Goal: Information Seeking & Learning: Find specific fact

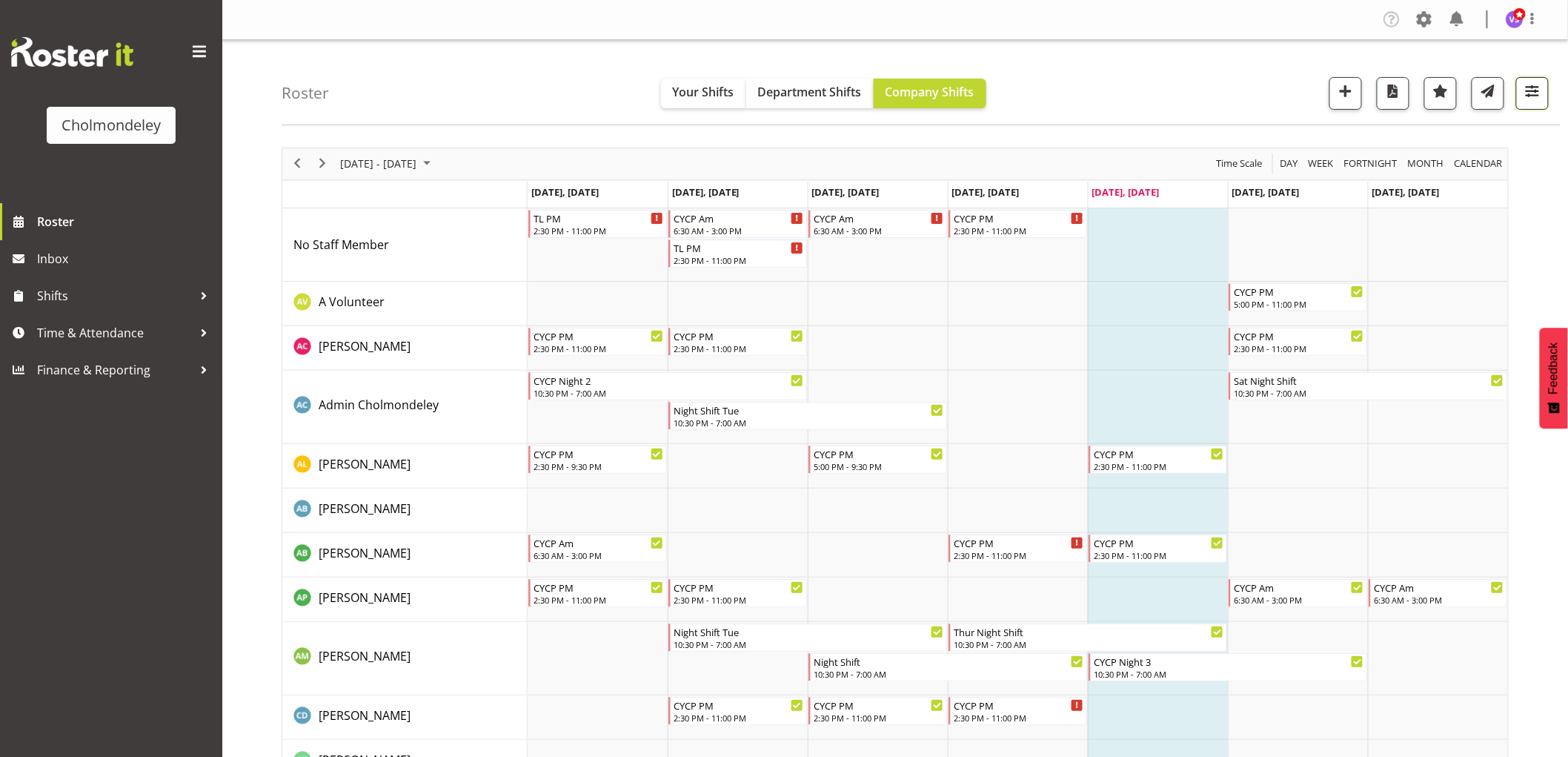
click at [1530, 104] on button "button" at bounding box center [1532, 93] width 32 height 32
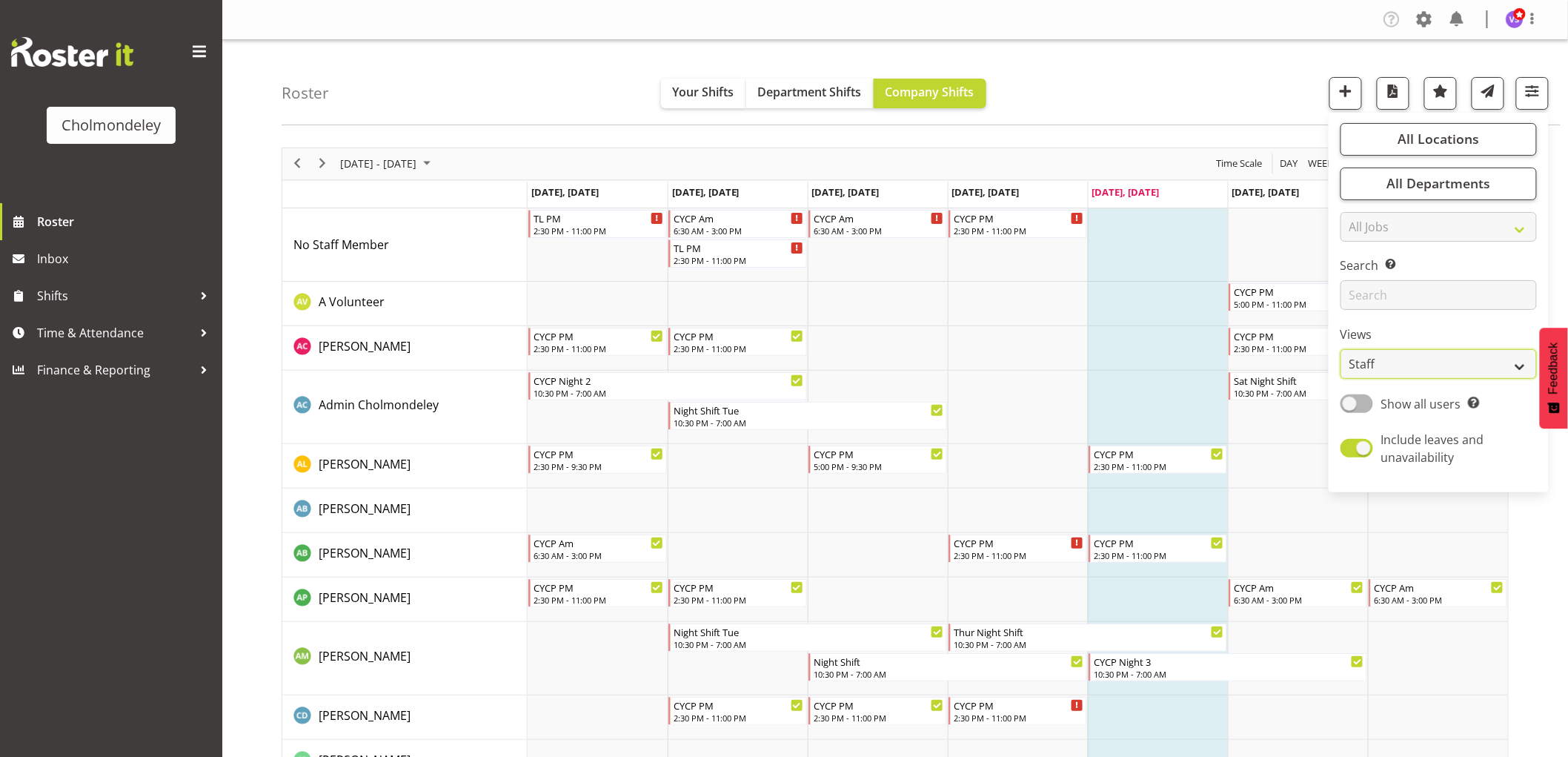
click at [1510, 360] on select "Staff Role Shift - Horizontal Shift - Vertical Staff - Location" at bounding box center [1438, 363] width 196 height 29
select select "shift"
click at [1341, 349] on select "Staff Role Shift - Horizontal Shift - Vertical Staff - Location" at bounding box center [1438, 363] width 196 height 29
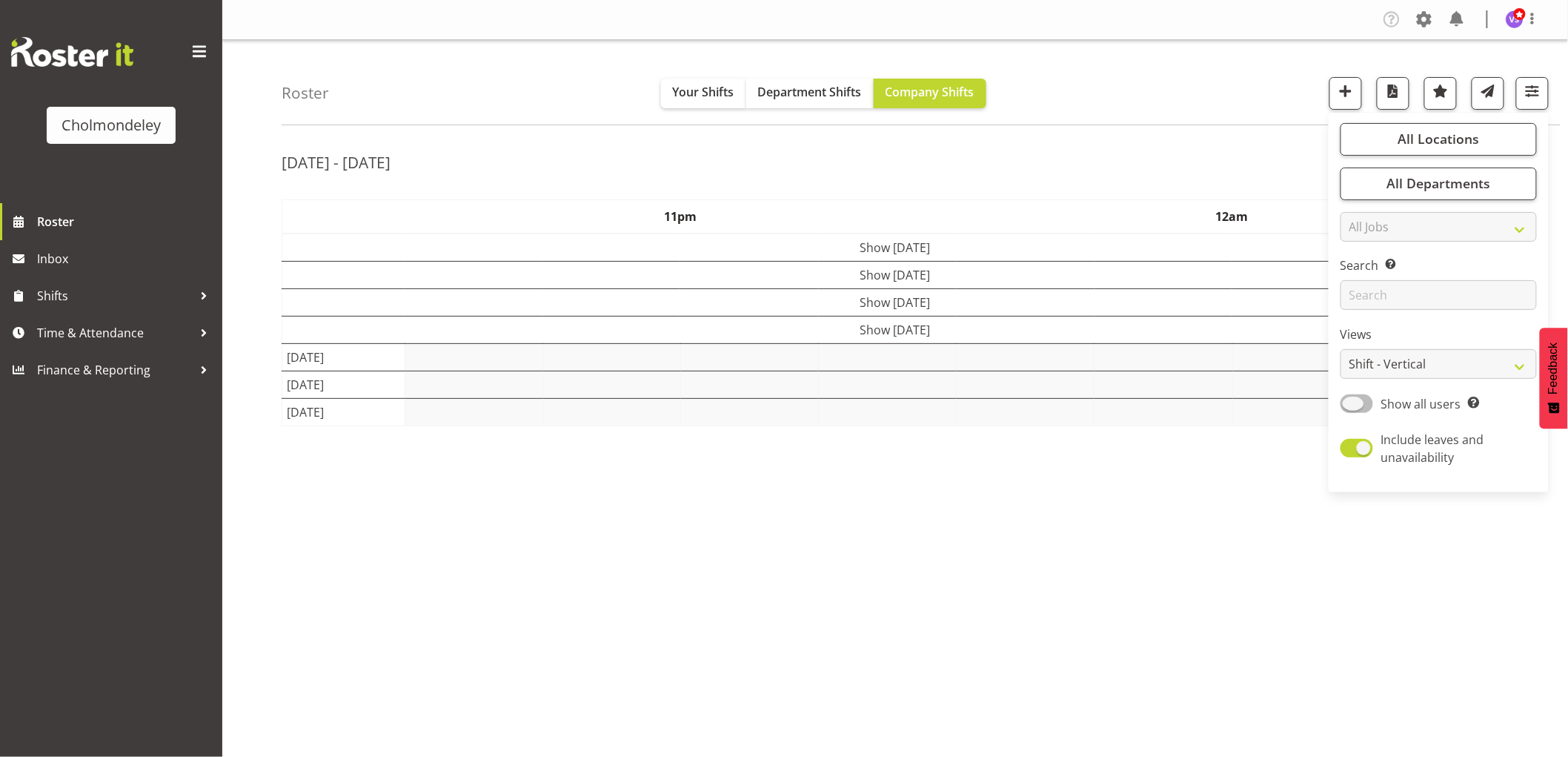
click at [1365, 409] on span at bounding box center [1357, 404] width 32 height 19
click at [1350, 409] on input "Show all users Show only rostered employees" at bounding box center [1345, 403] width 9 height 9
checkbox input "true"
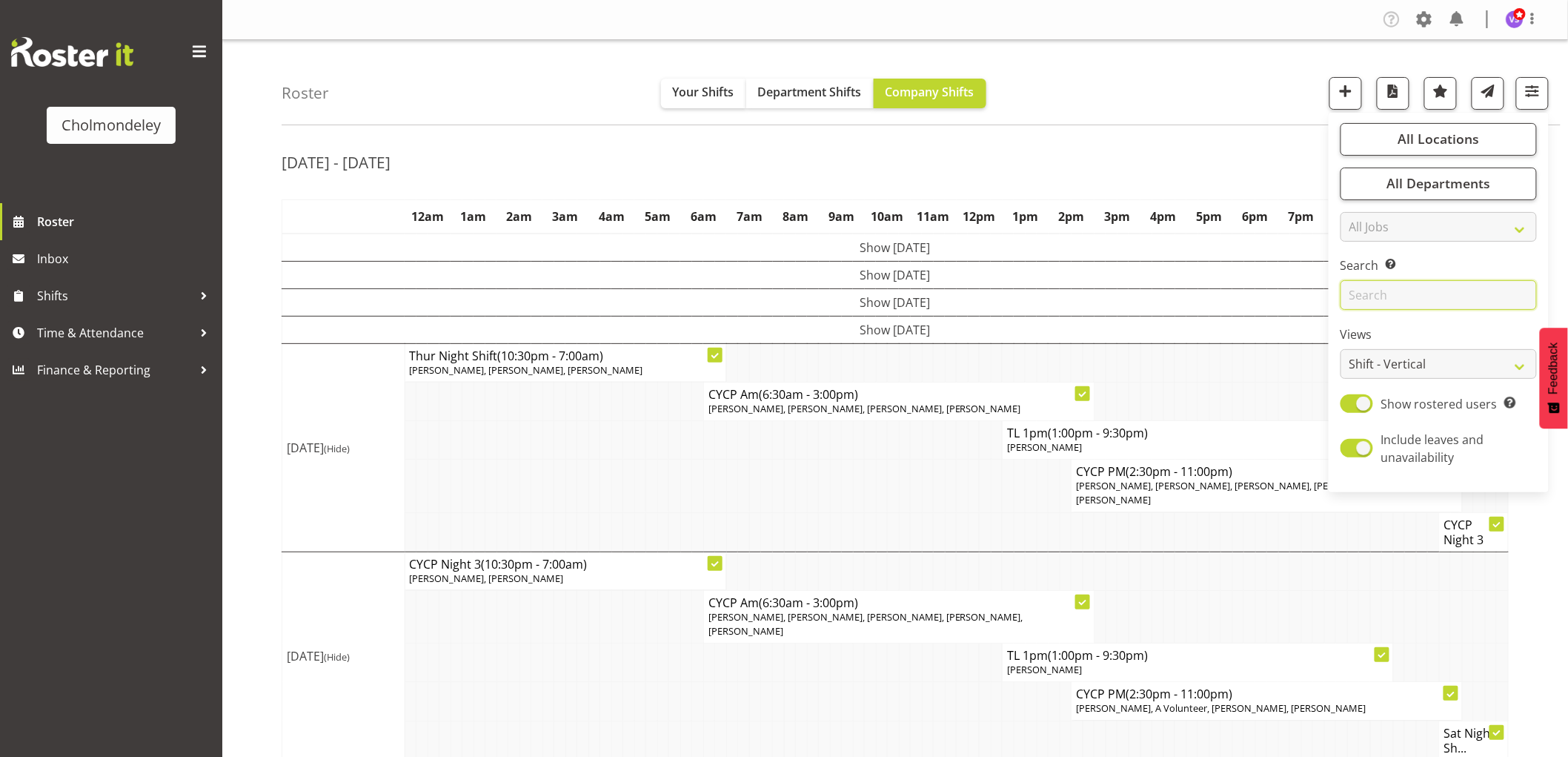
click at [1415, 295] on input "text" at bounding box center [1438, 294] width 196 height 29
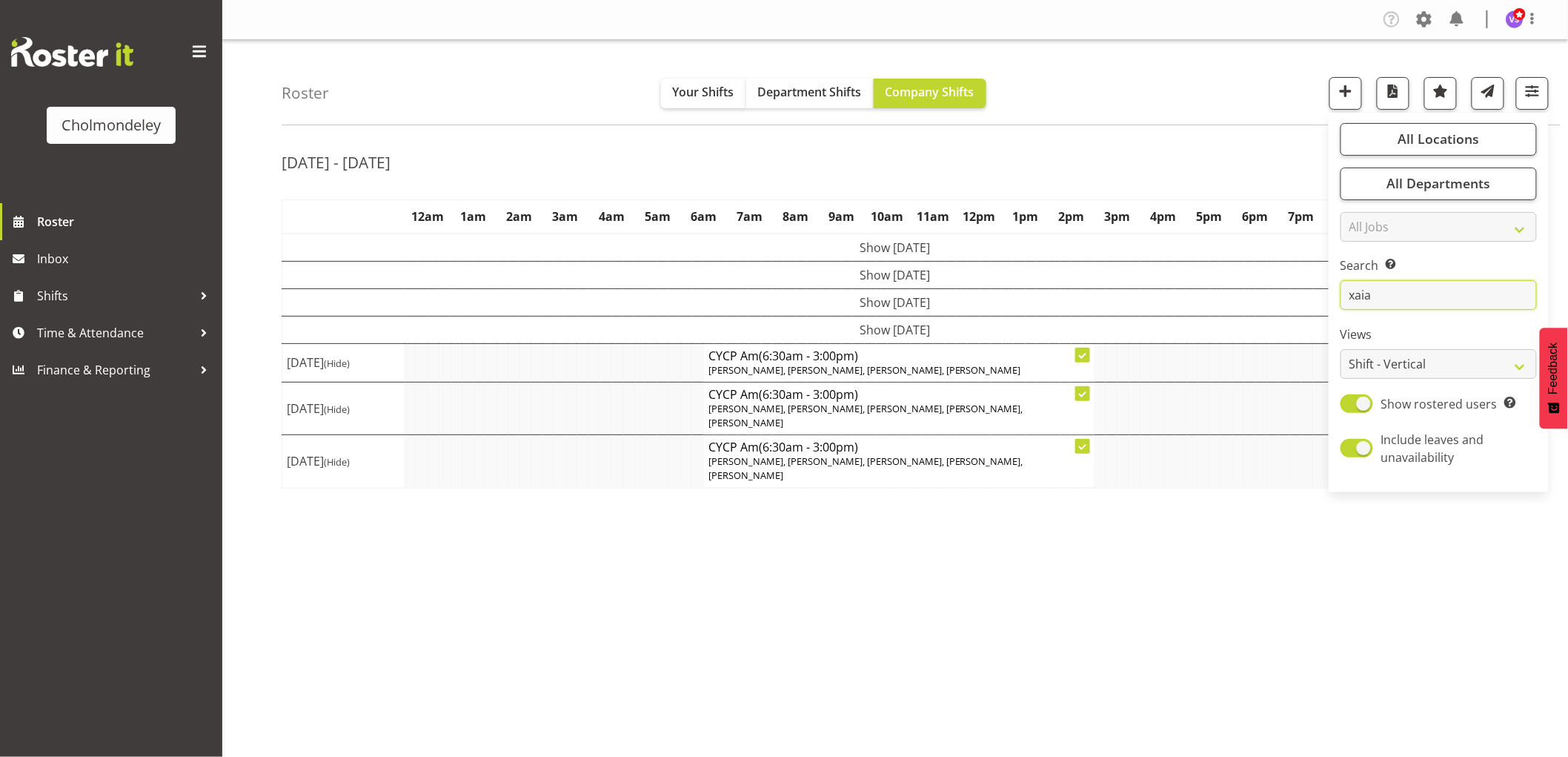
type input "xaia"
click at [943, 332] on td "Show Thu 14th Aug 2025" at bounding box center [895, 329] width 1226 height 28
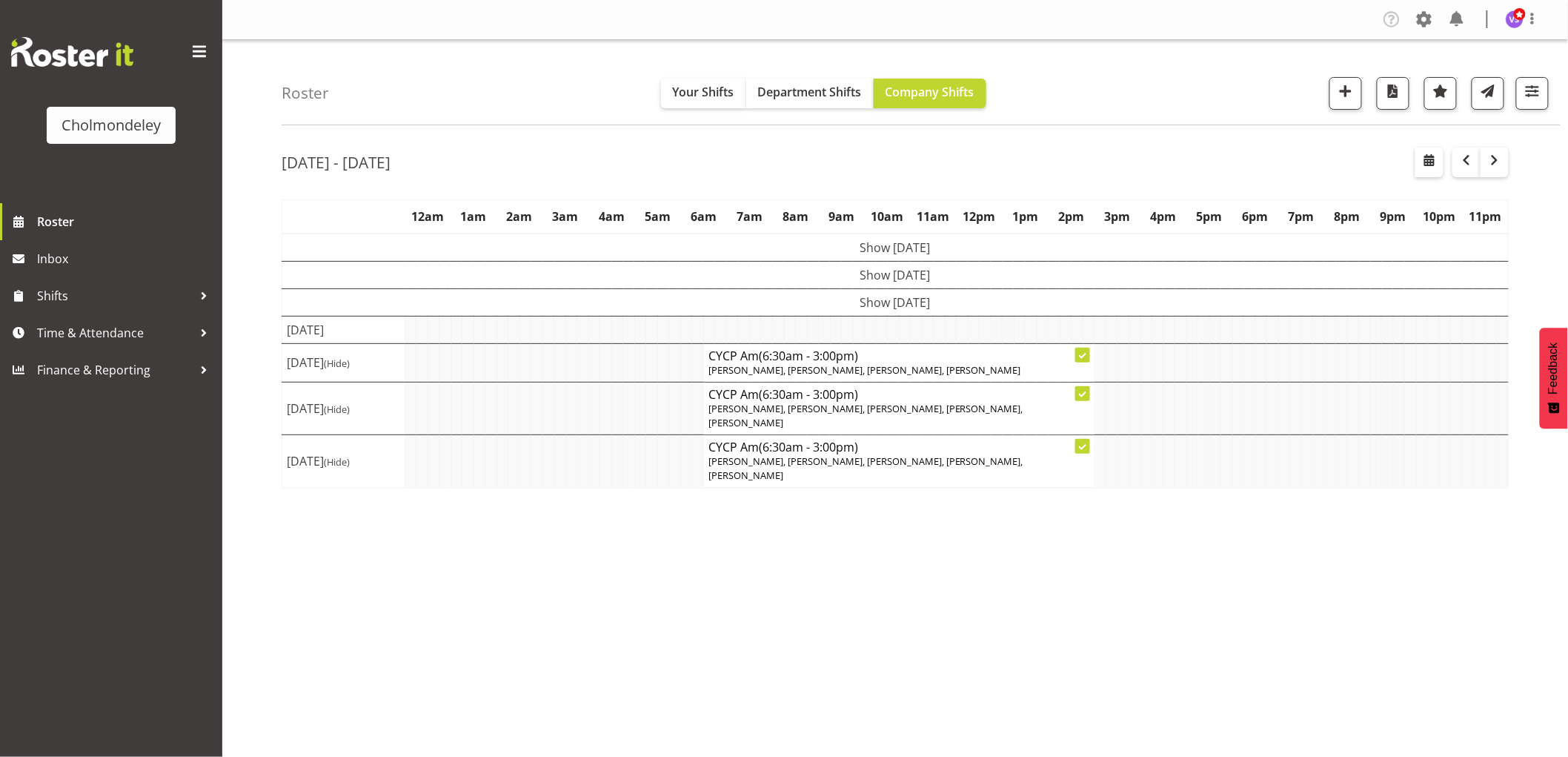
click at [941, 301] on td "Show Wed 13th Aug 2025" at bounding box center [895, 302] width 1226 height 28
click at [941, 280] on td "Show Tue 12th Aug 2025" at bounding box center [895, 274] width 1226 height 28
click at [939, 255] on td "Show Mon 11th Aug 2025" at bounding box center [895, 248] width 1226 height 28
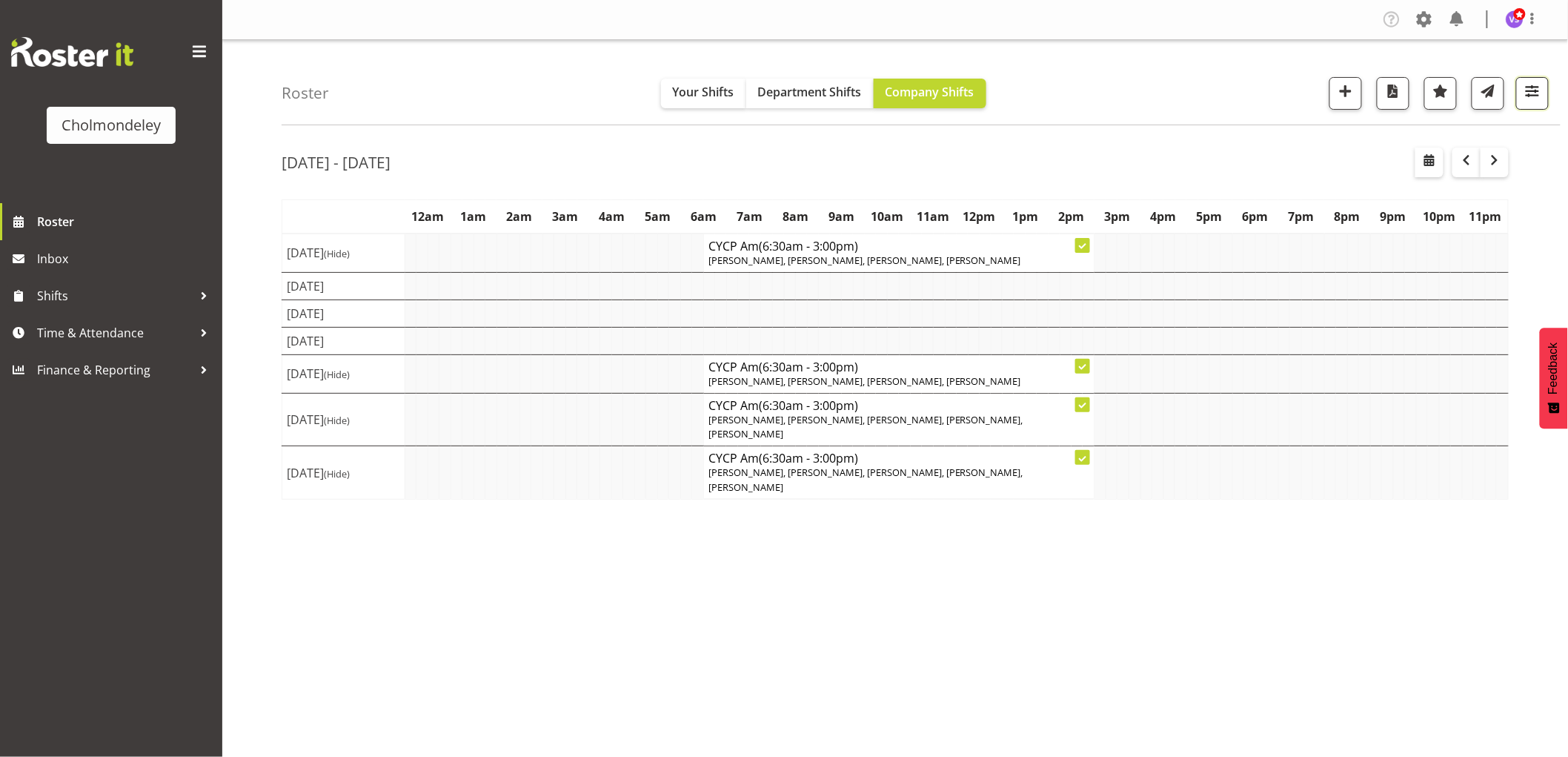
click at [1527, 94] on span "button" at bounding box center [1532, 91] width 19 height 19
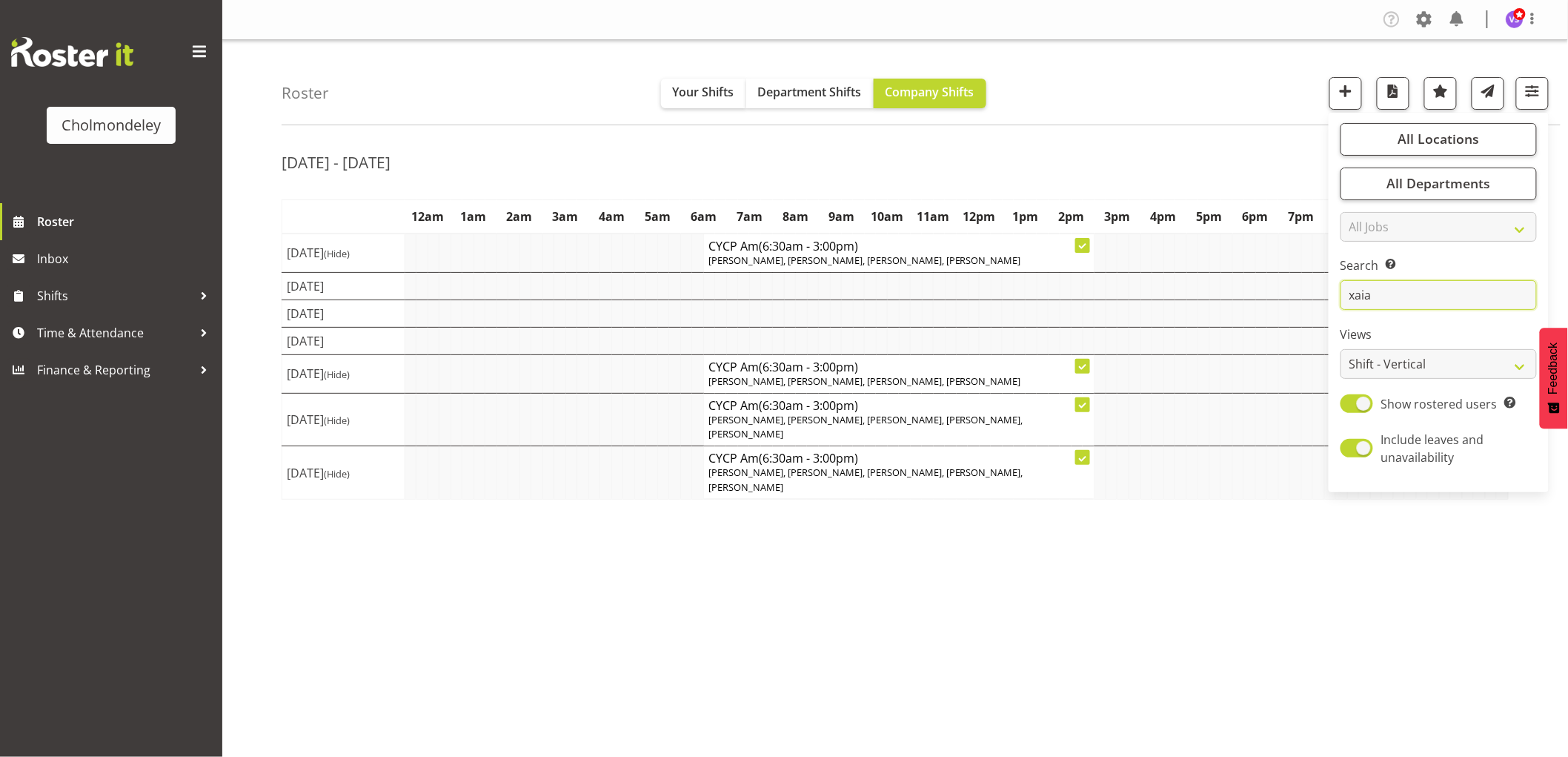
drag, startPoint x: 1393, startPoint y: 292, endPoint x: 1326, endPoint y: 287, distance: 67.2
click at [1326, 287] on div "Roster Your Shifts Department Shifts Company Shifts All Locations Clear Cholmon…" at bounding box center [894, 384] width 1345 height 690
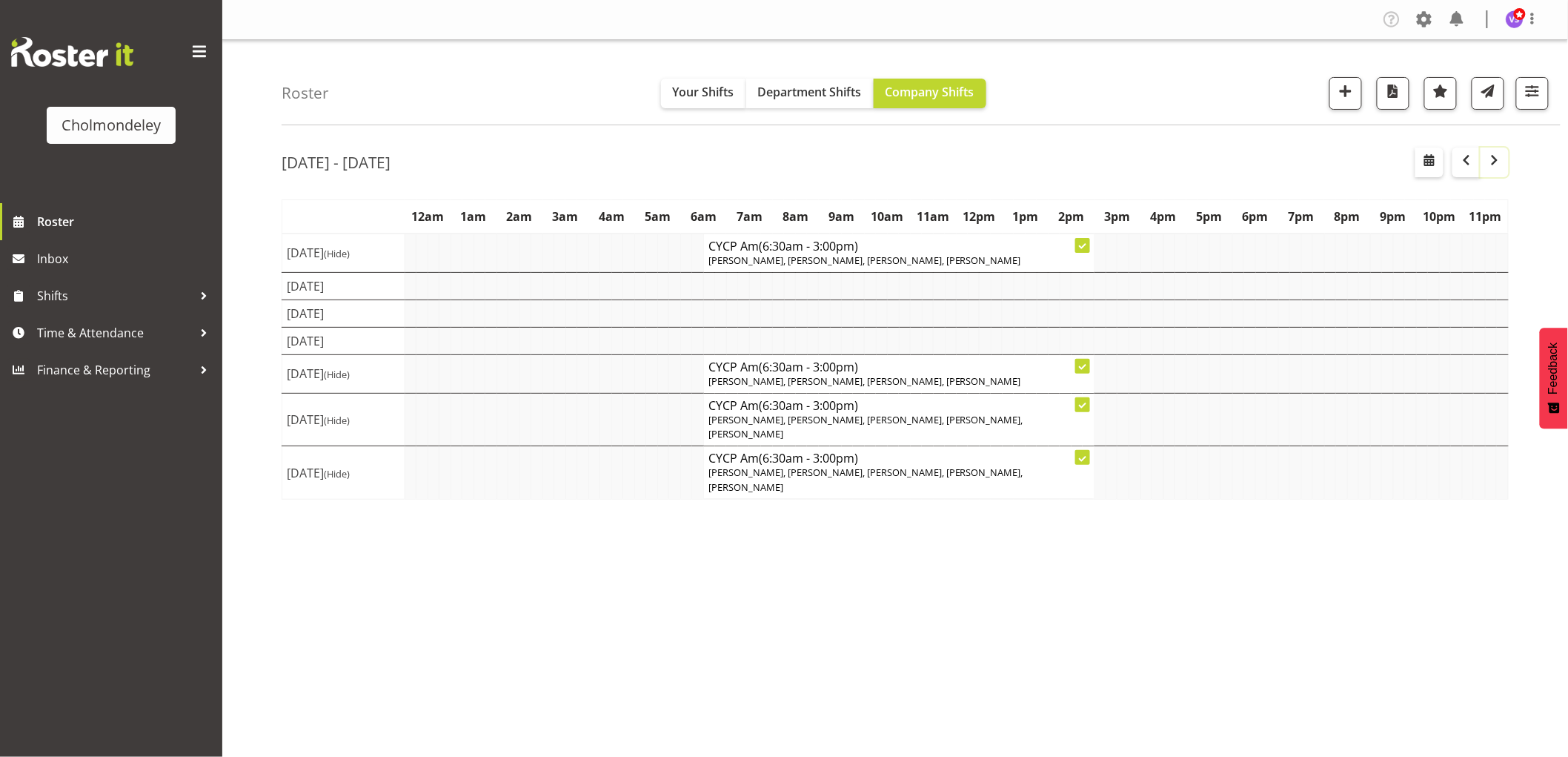
click at [1502, 155] on span "button" at bounding box center [1494, 159] width 18 height 18
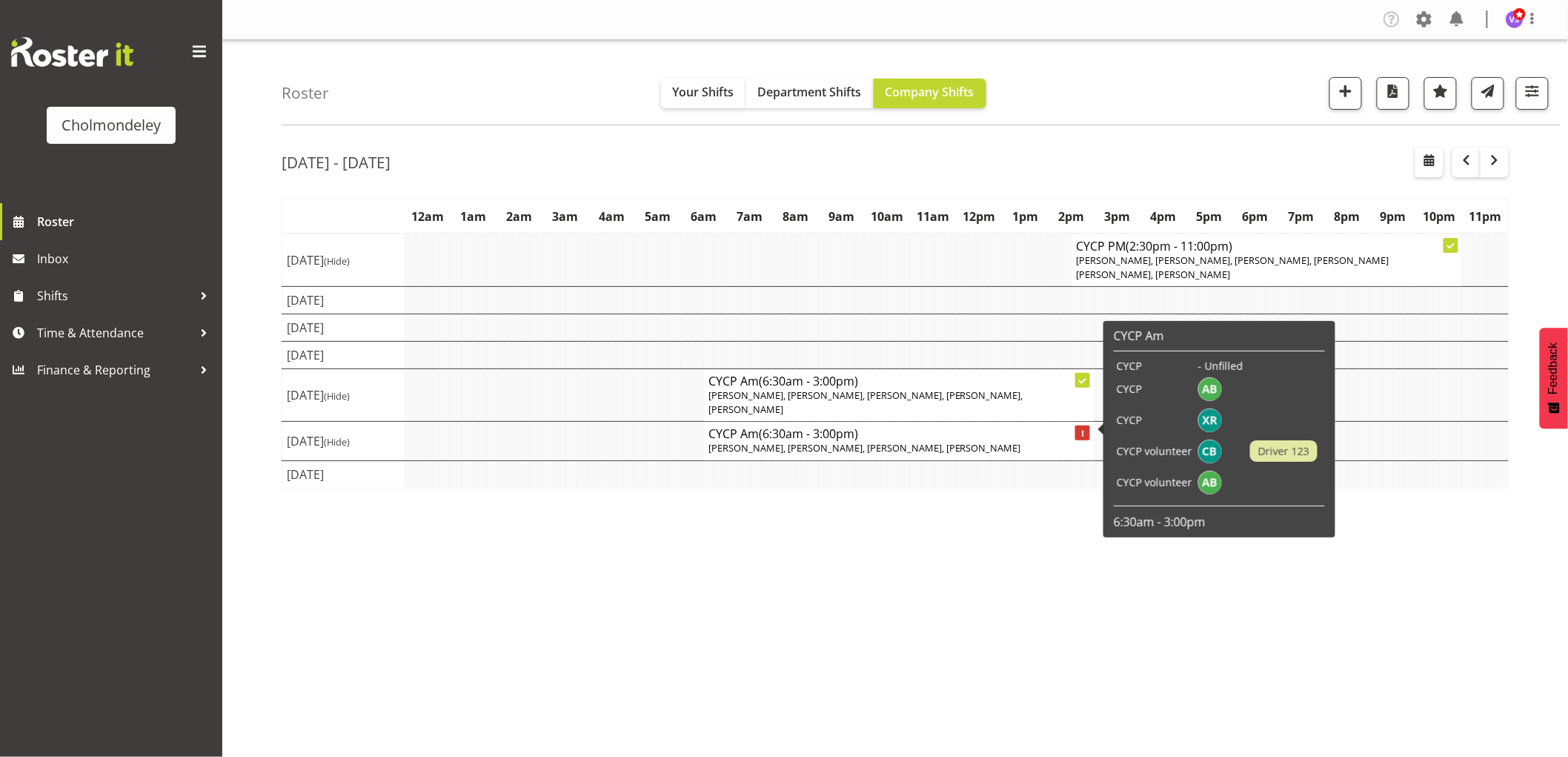
click at [901, 441] on span "Mellie Brandt, Lotti Bottcher, Xaia Reddy, Ally Brown" at bounding box center [865, 448] width 313 height 13
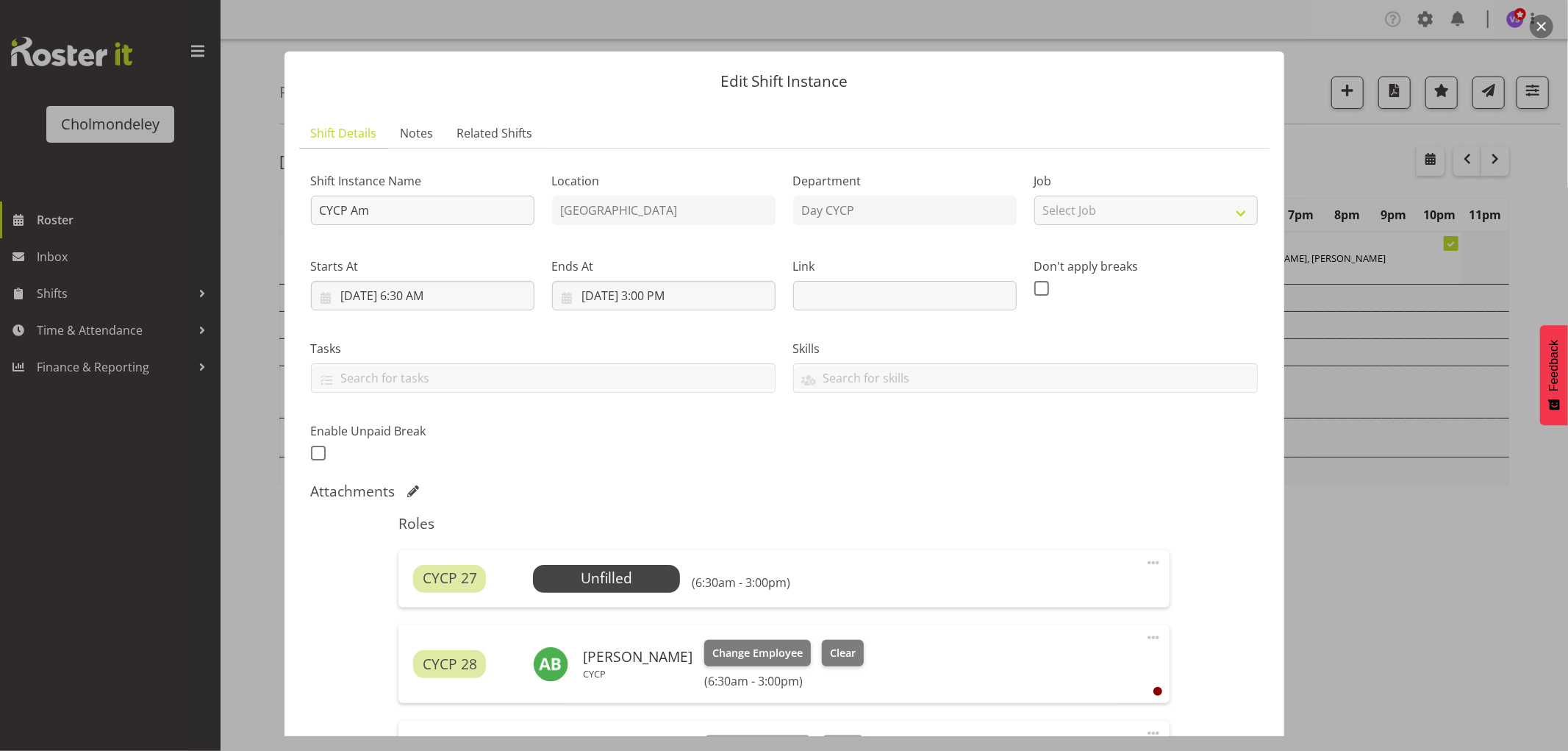
click at [1544, 29] on button "button" at bounding box center [1541, 26] width 24 height 24
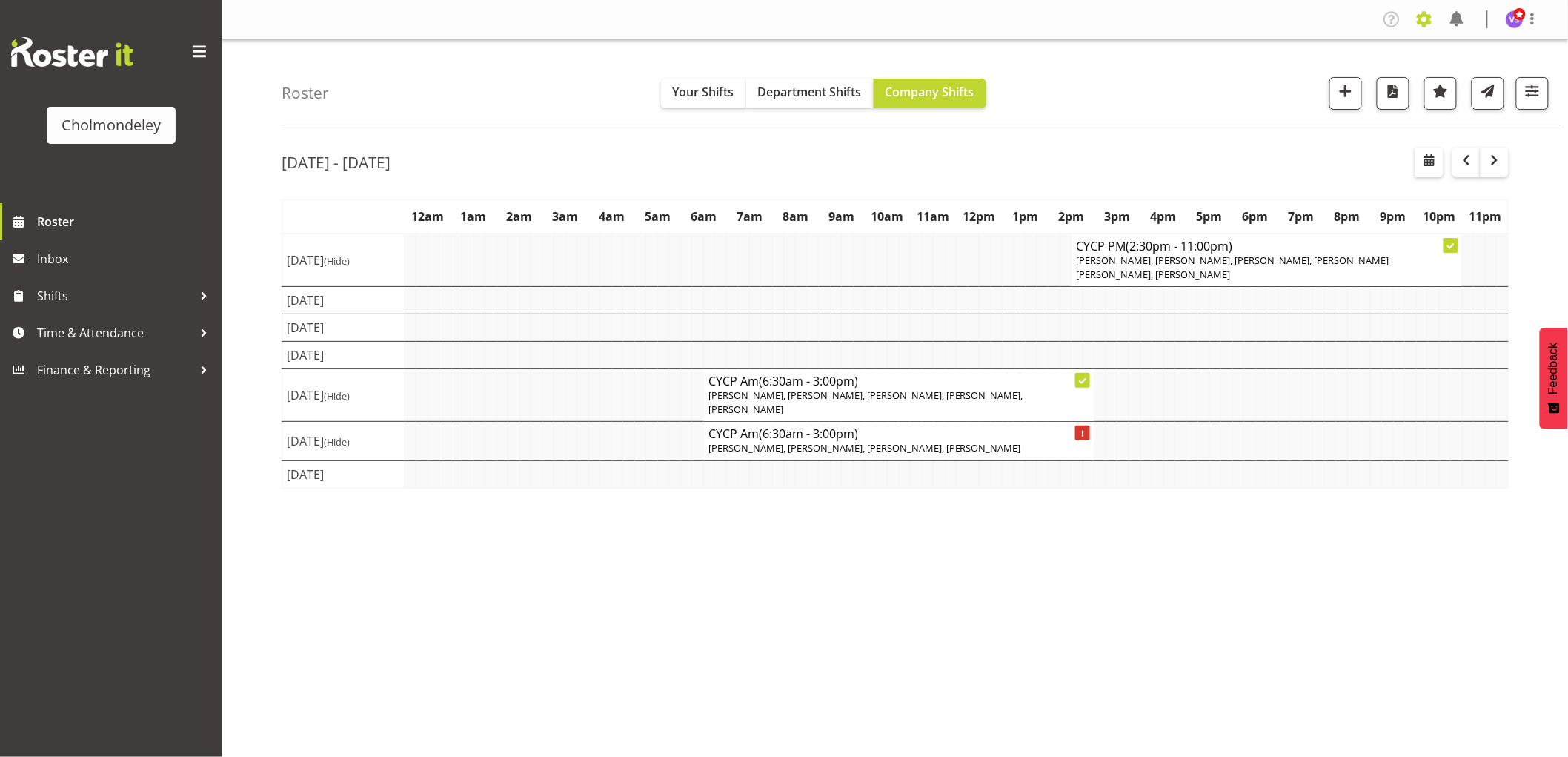
click at [1423, 19] on span at bounding box center [1424, 19] width 24 height 24
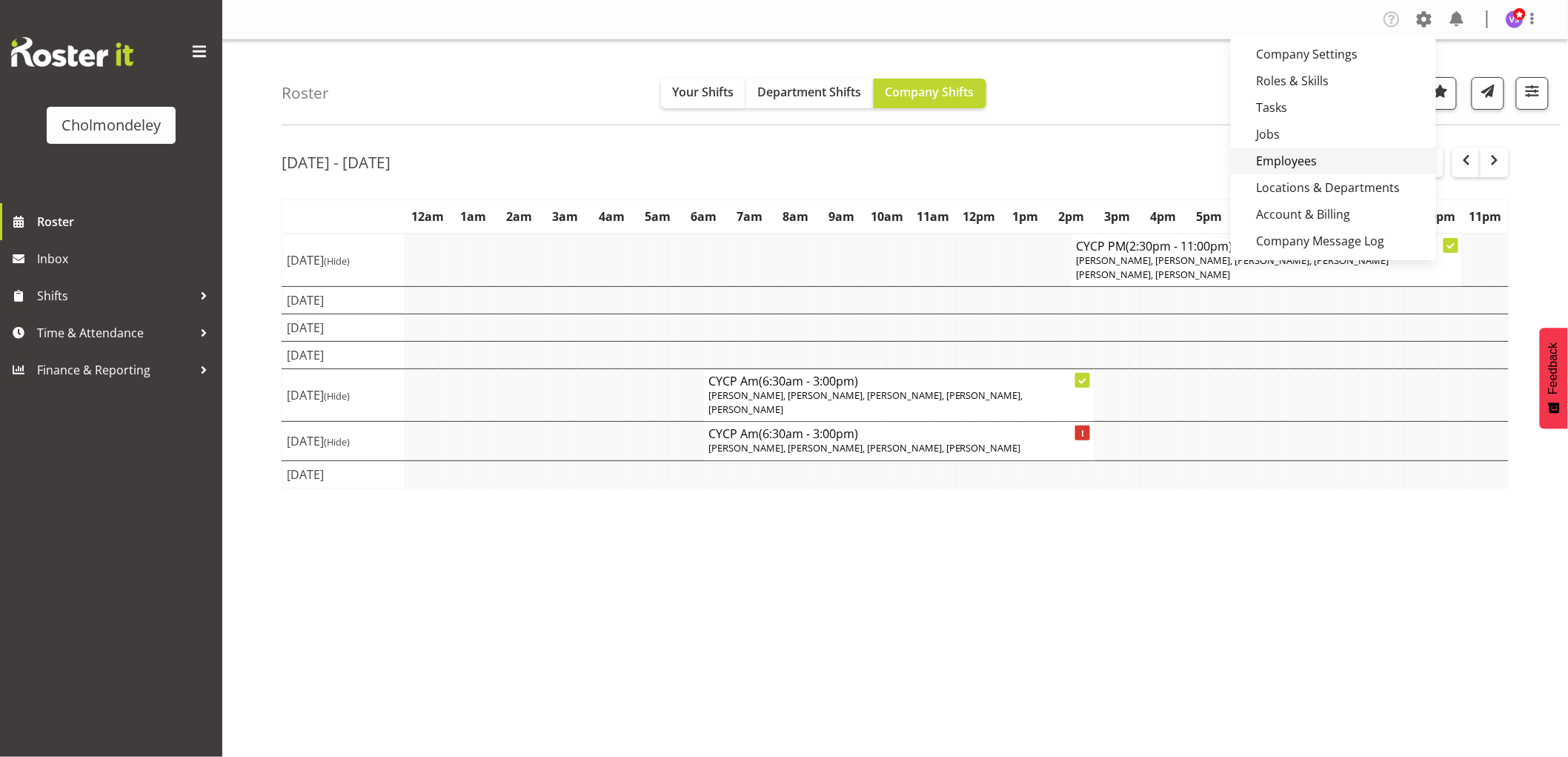
click at [1305, 161] on link "Employees" at bounding box center [1333, 161] width 205 height 27
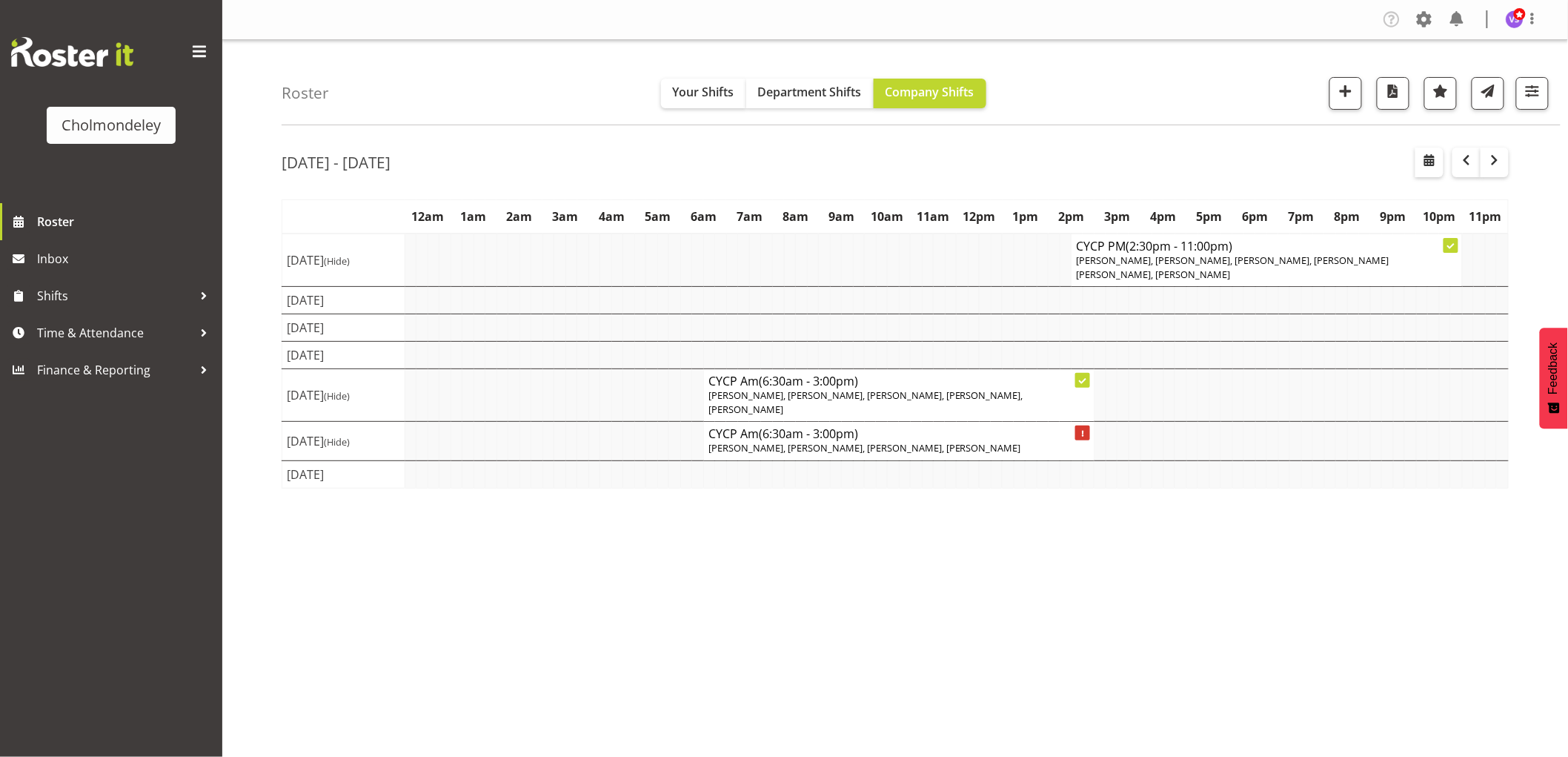
click at [1431, 636] on div "Aug 18th - 24th, 2025 August 18 - 24, 2025 Today Day Week Fortnight Month calen…" at bounding box center [924, 433] width 1286 height 593
click at [1469, 161] on span "button" at bounding box center [1466, 159] width 18 height 18
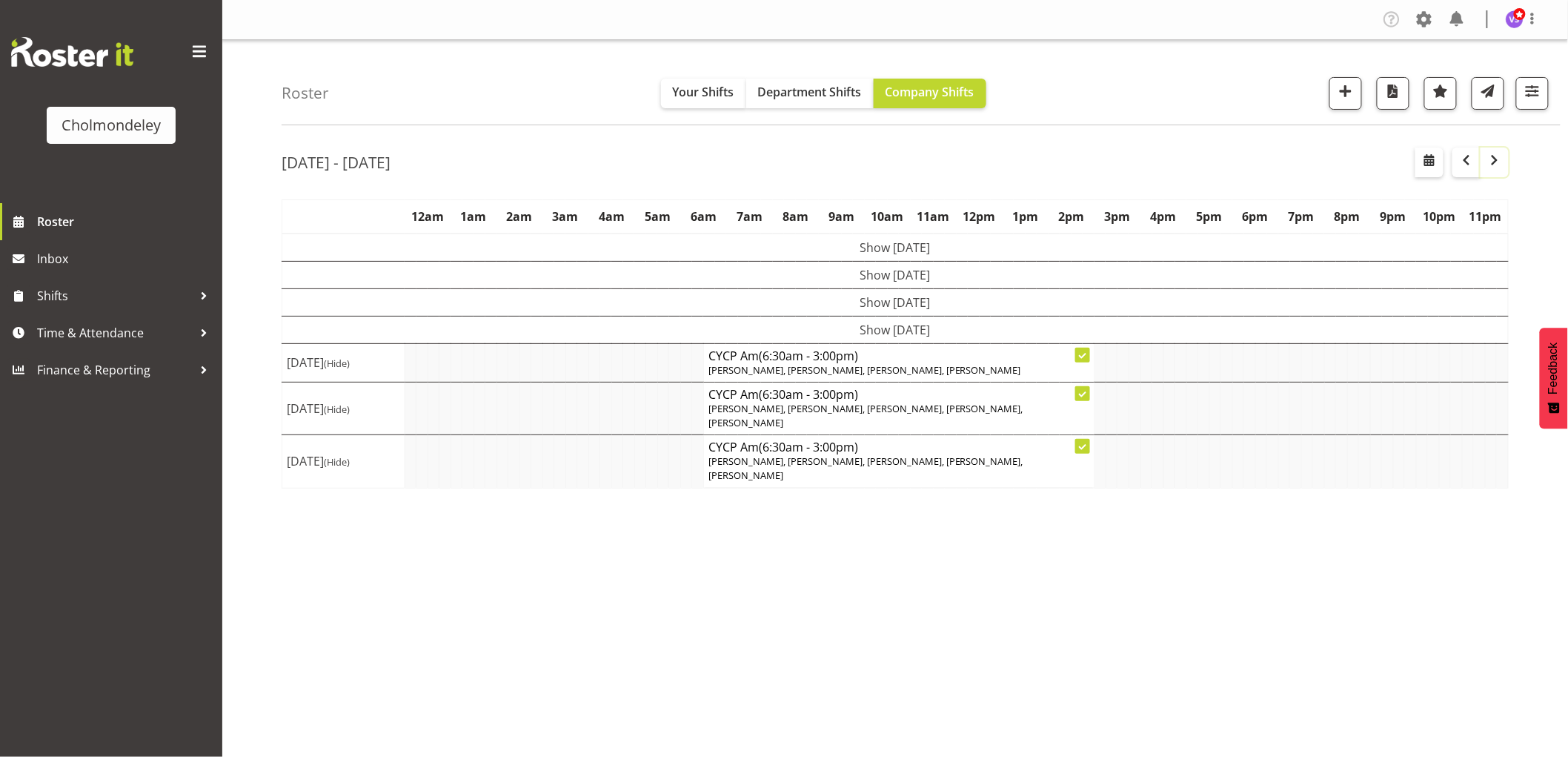
click at [1500, 160] on span "button" at bounding box center [1494, 159] width 18 height 18
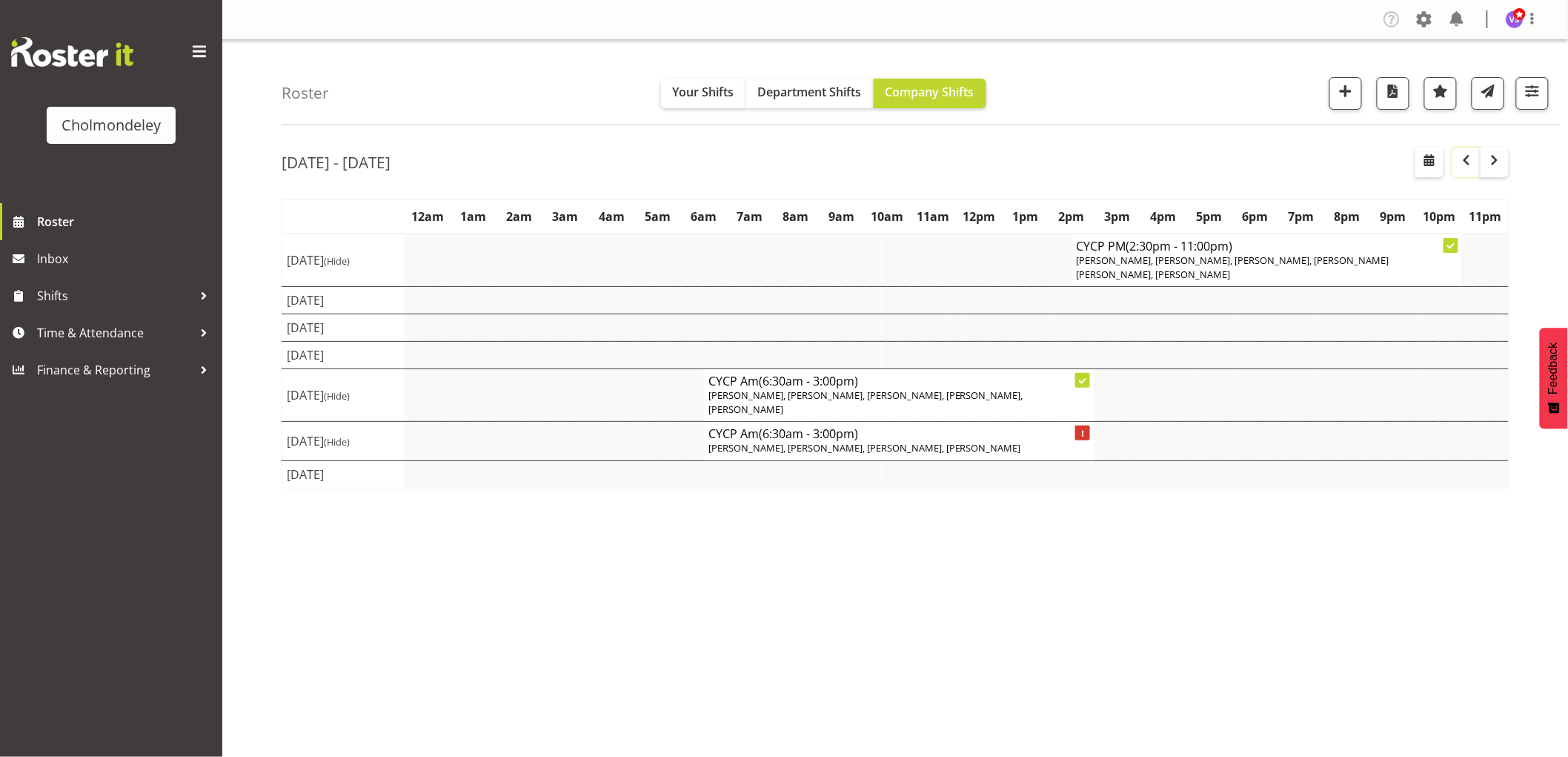
click at [1462, 167] on span "button" at bounding box center [1466, 159] width 18 height 18
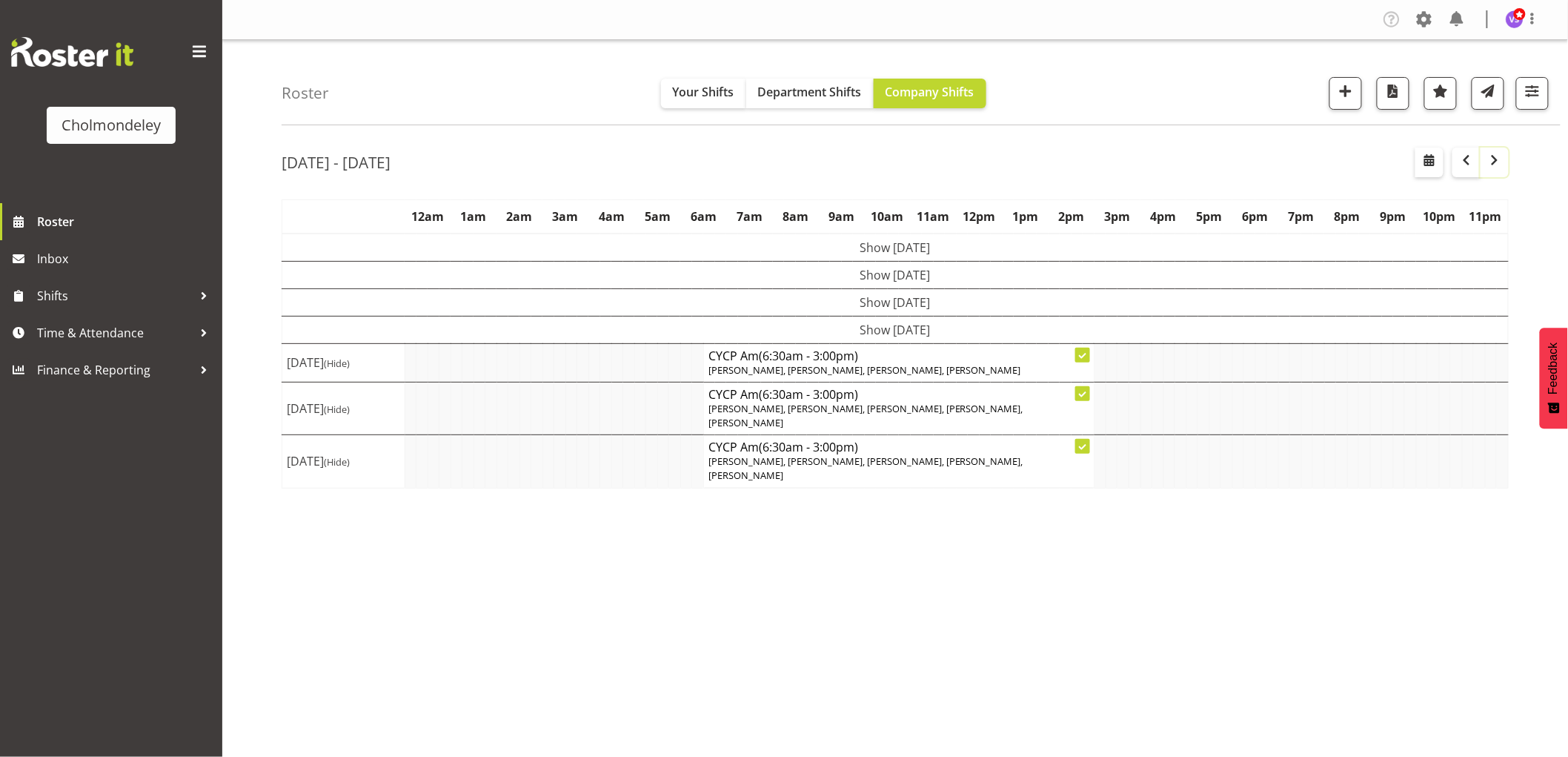
click at [1500, 166] on span "button" at bounding box center [1494, 159] width 18 height 18
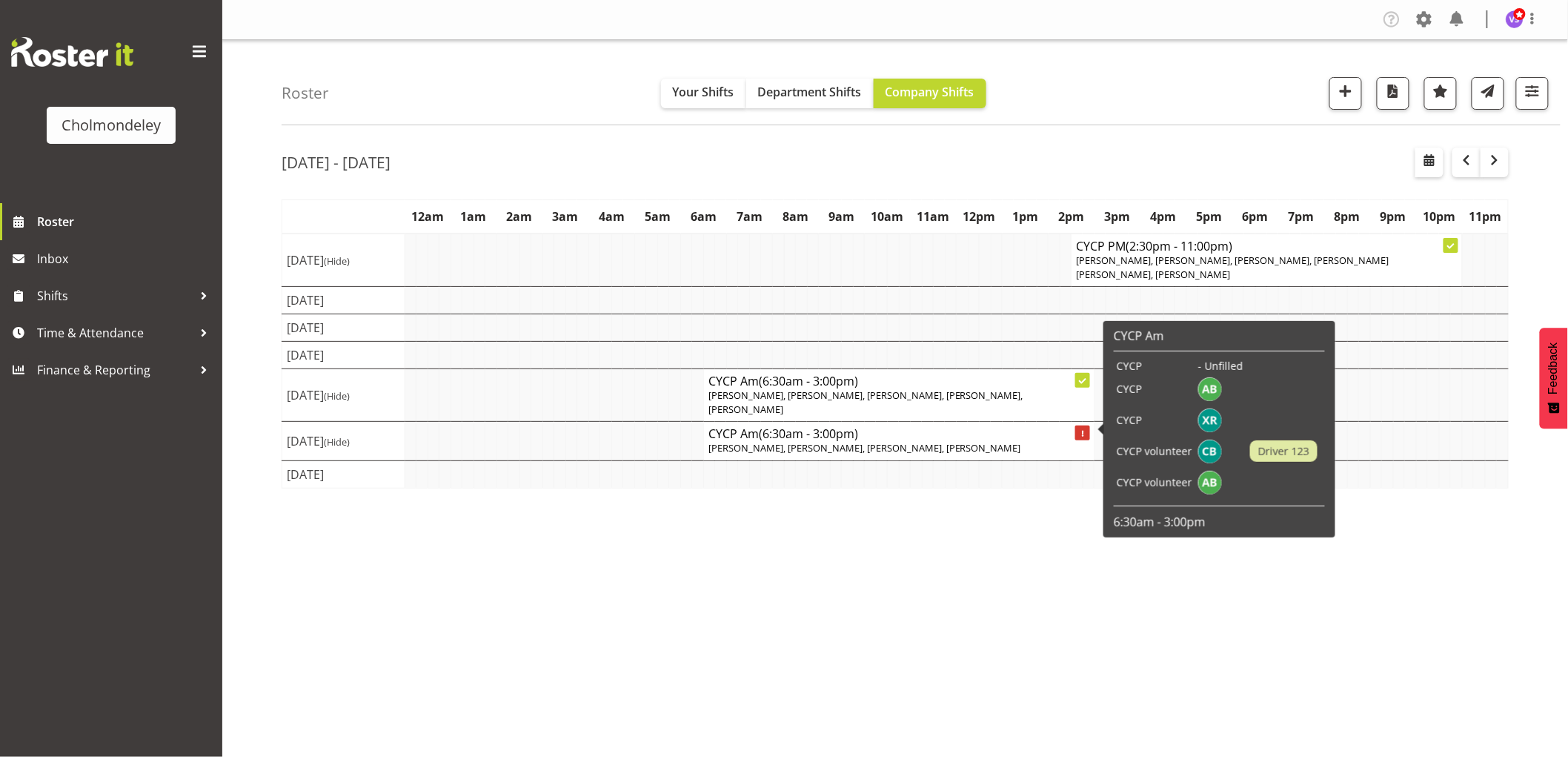
click at [938, 426] on h4 "CYCP Am (6:30am - 3:00pm)" at bounding box center [899, 434] width 381 height 15
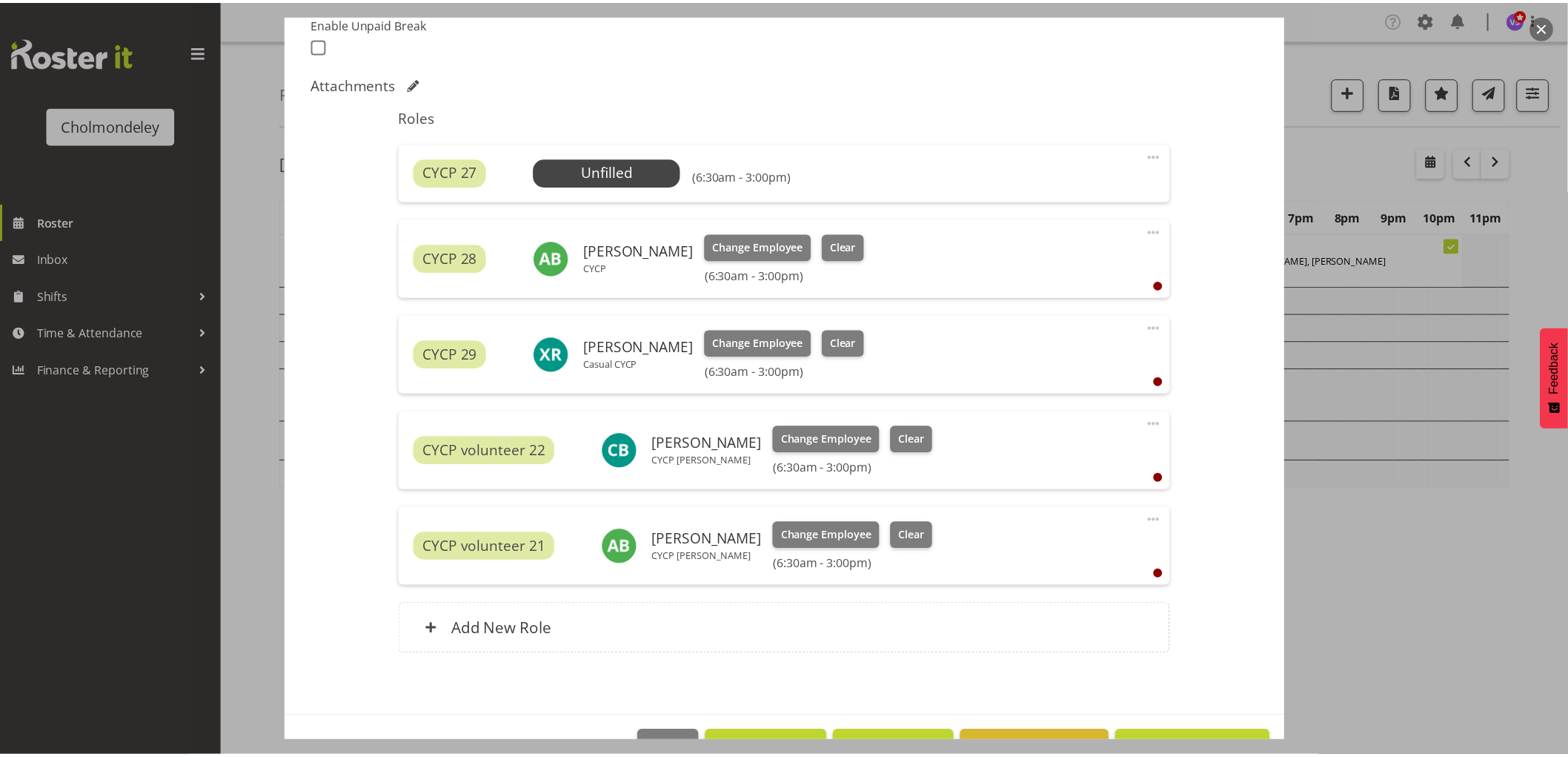
scroll to position [456, 0]
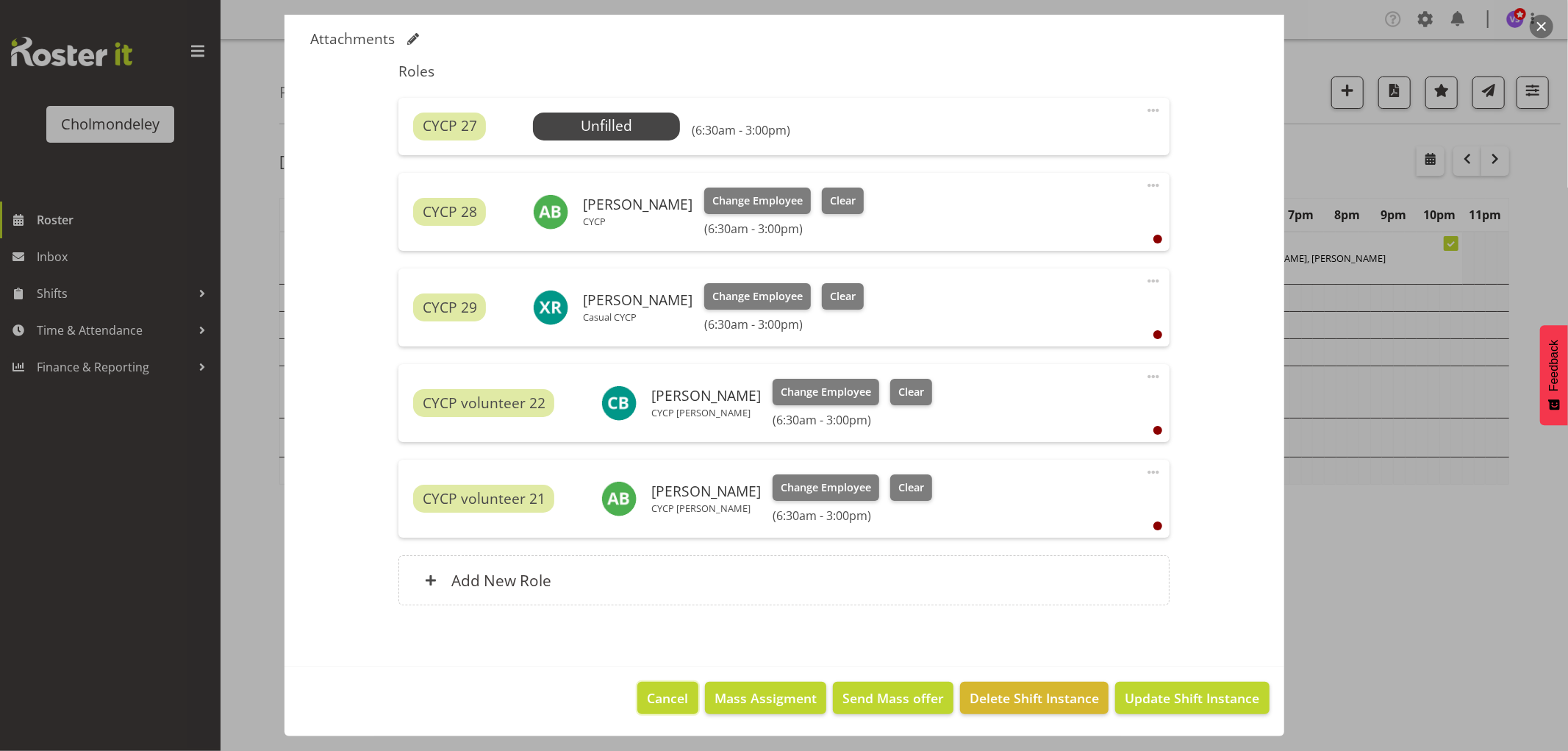
click at [674, 704] on span "Cancel" at bounding box center [669, 698] width 41 height 19
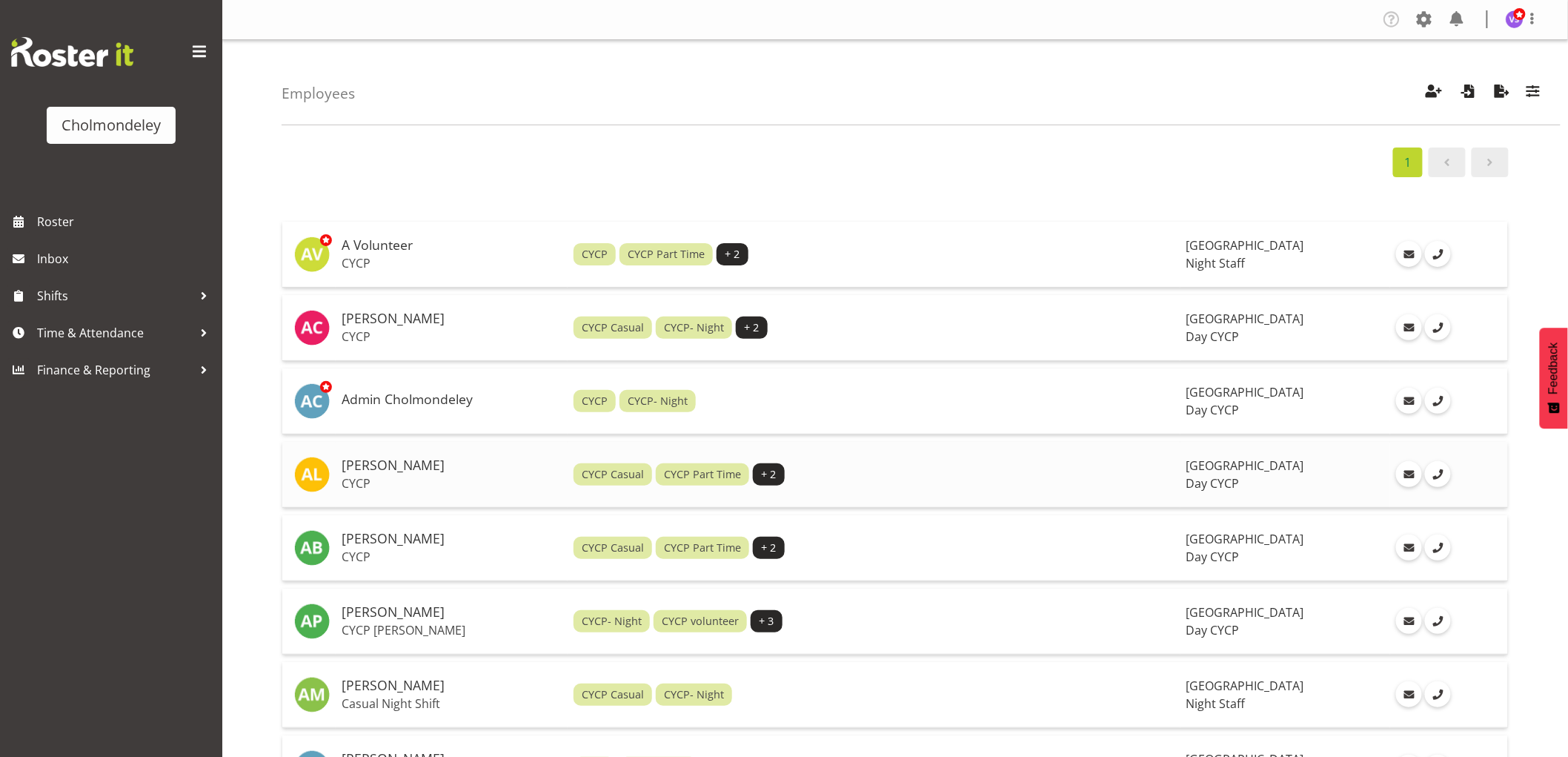
scroll to position [83, 0]
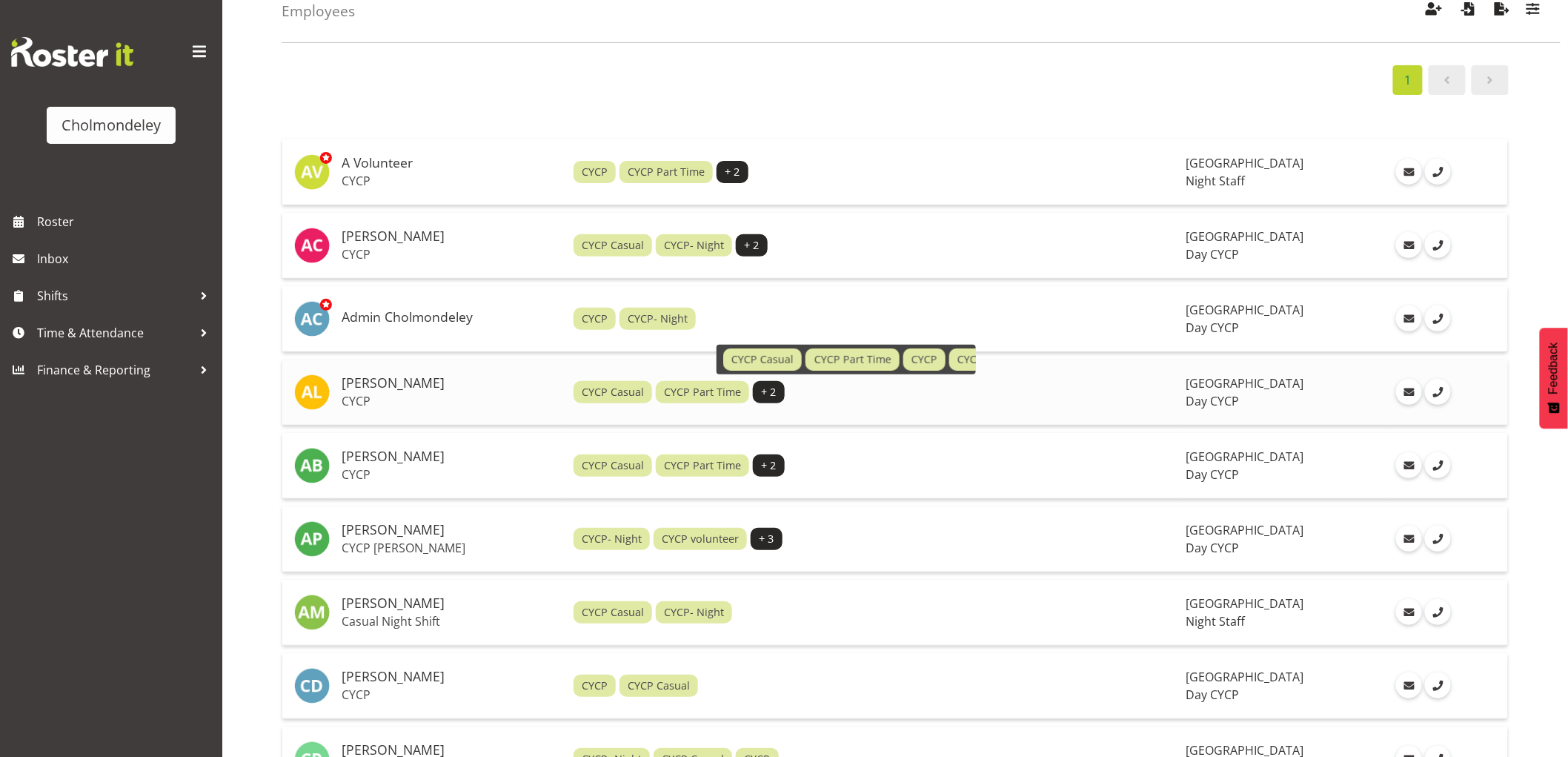
click at [761, 391] on span "+ 2" at bounding box center [769, 392] width 15 height 16
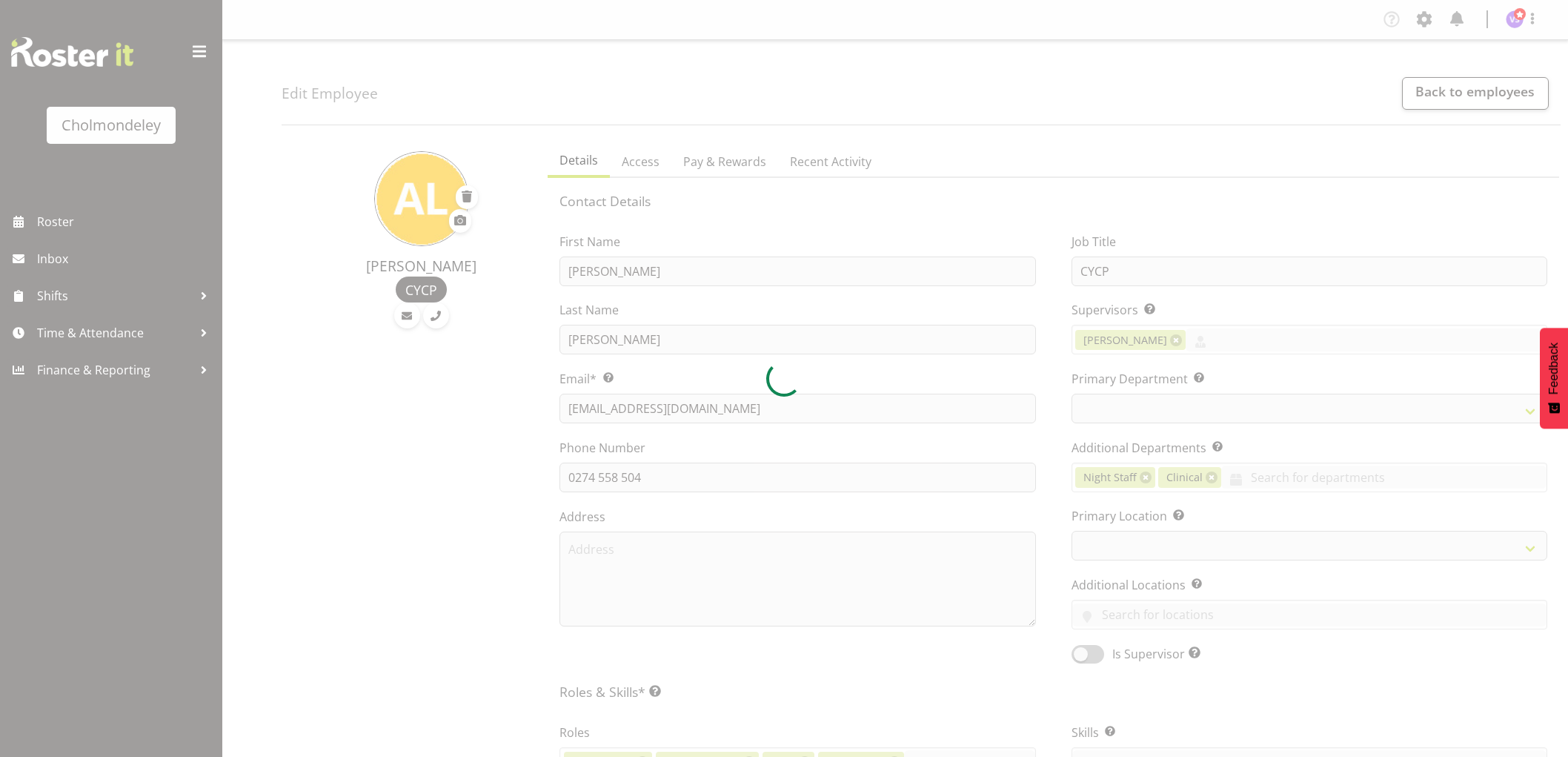
select select "shift"
select select "TimelineWeek"
select select
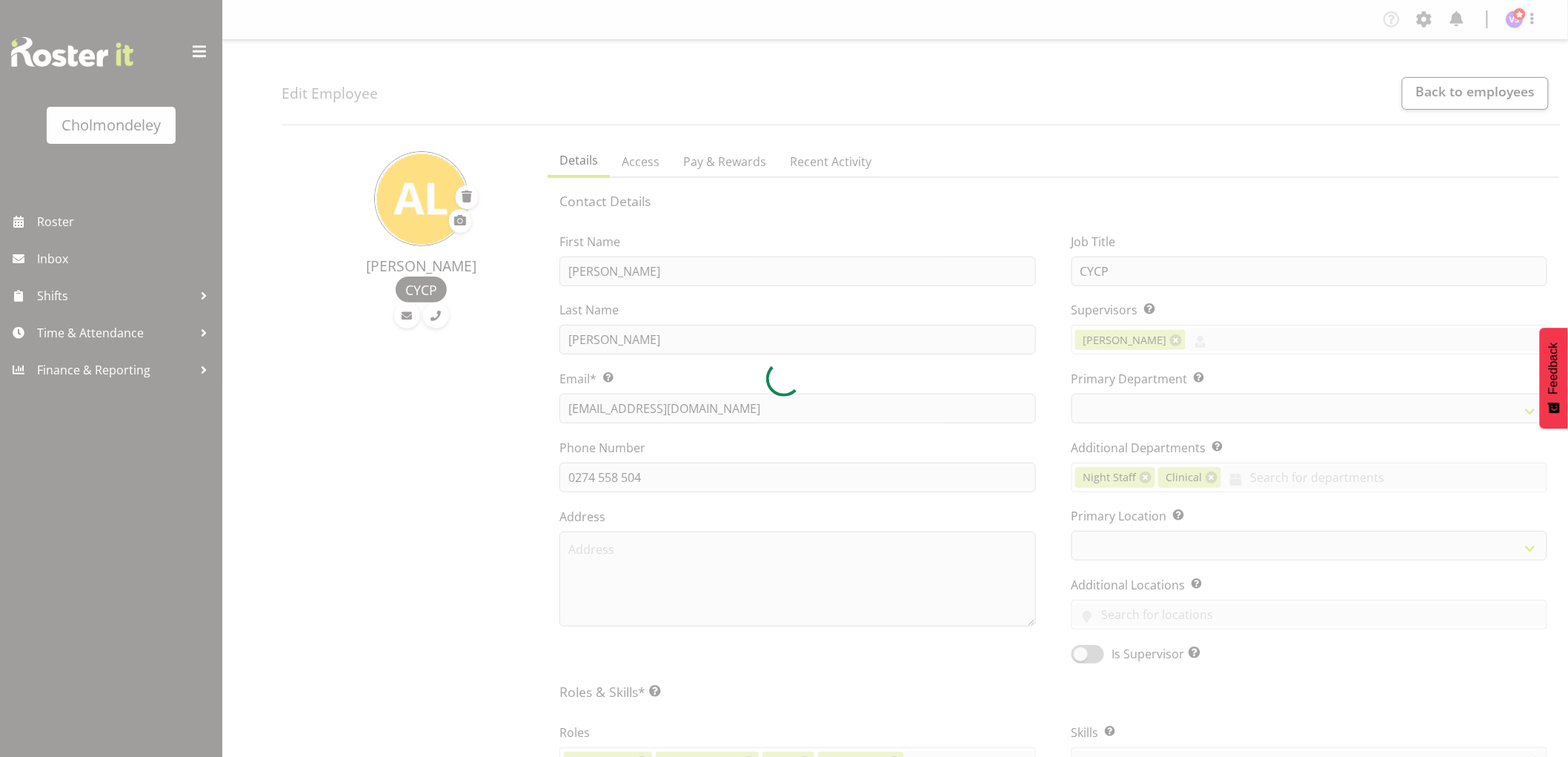
select select
select select "80"
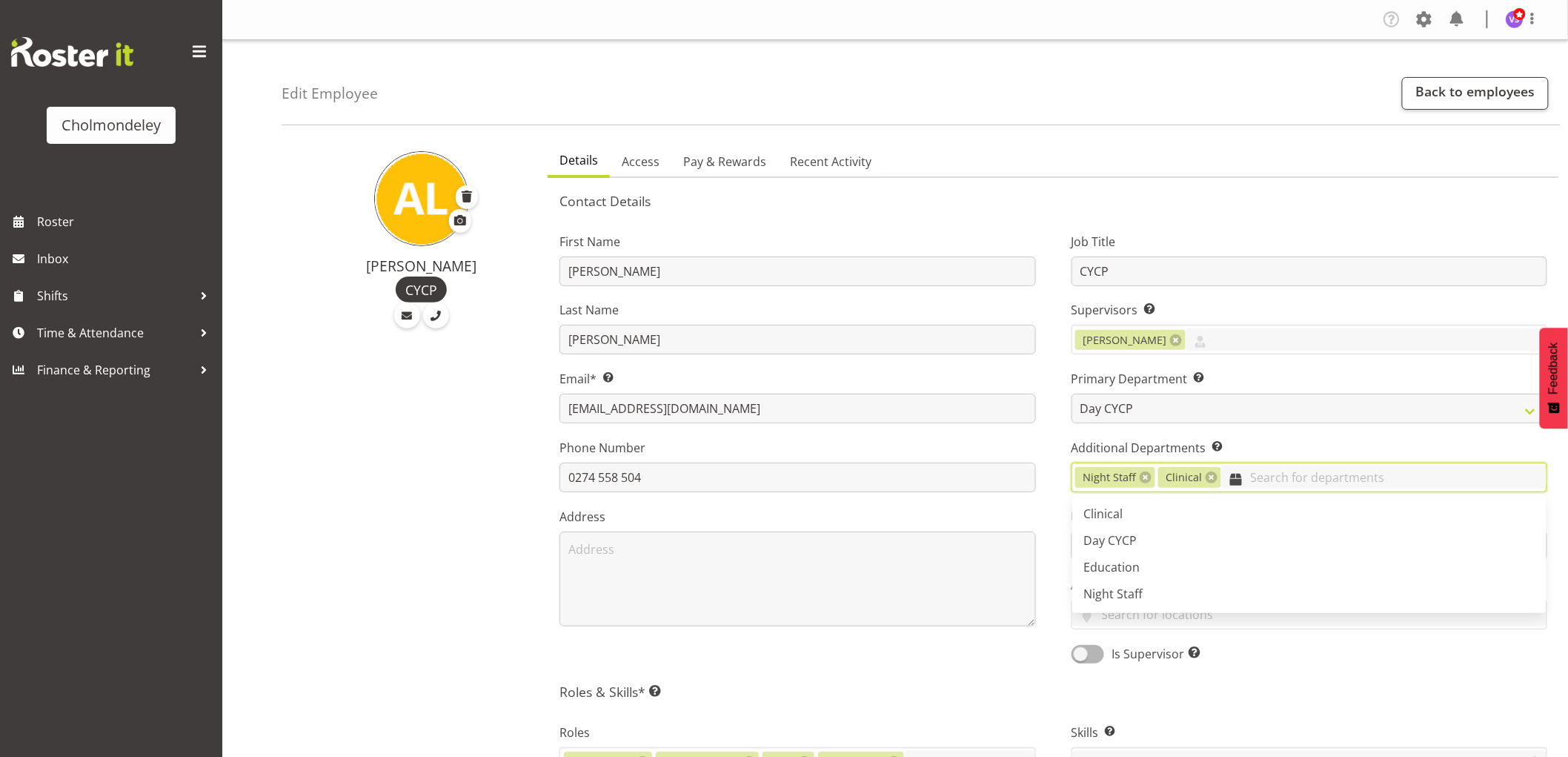
click at [1255, 477] on input "text" at bounding box center [1383, 477] width 325 height 23
click at [992, 678] on div "Contact Details First Name [PERSON_NAME] Last Name [PERSON_NAME] Email* This is…" at bounding box center [1053, 719] width 988 height 1053
click at [472, 538] on div "[PERSON_NAME] CYCP" at bounding box center [410, 748] width 257 height 1222
